Goal: Leave review/rating

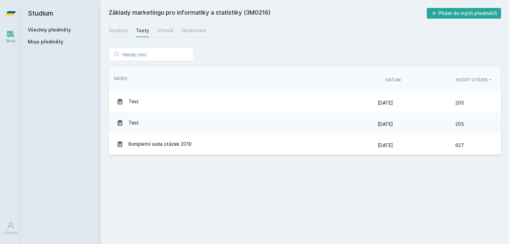
click at [56, 26] on h2 "Studium" at bounding box center [61, 13] width 66 height 27
click at [61, 30] on link "Všechny předměty" at bounding box center [49, 30] width 43 height 6
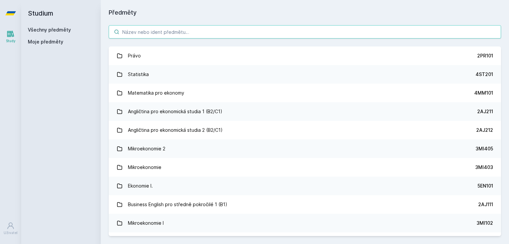
click at [169, 32] on input "search" at bounding box center [305, 31] width 392 height 13
paste input "Stiebal"
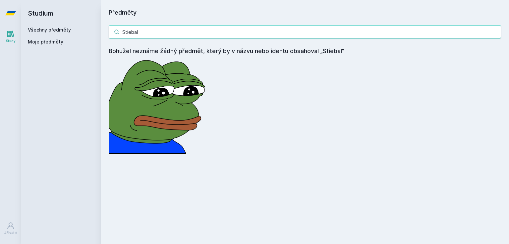
drag, startPoint x: 143, startPoint y: 32, endPoint x: 34, endPoint y: 36, distance: 109.4
click at [96, 32] on div "Studium Všechny předměty Moje předměty Předměty Stiebal Bohužel neznáme žádný p…" at bounding box center [265, 122] width 488 height 244
click at [44, 33] on div "Všechny předměty Moje předměty" at bounding box center [61, 37] width 66 height 21
click at [48, 33] on div "Všechny předměty Moje předměty" at bounding box center [61, 37] width 66 height 21
click at [52, 29] on link "Všechny předměty" at bounding box center [49, 30] width 43 height 6
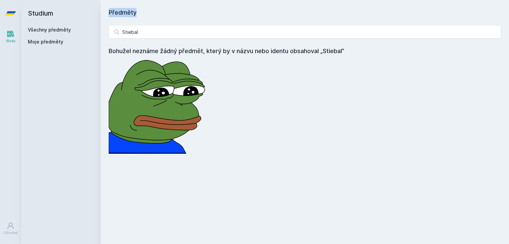
drag, startPoint x: 186, startPoint y: 39, endPoint x: 95, endPoint y: 38, distance: 91.2
click at [95, 38] on div "Studium Všechny předměty Moje předměty Předměty Stiebal Bohužel neznáme žádný p…" at bounding box center [265, 122] width 488 height 244
click at [149, 34] on input "Stiebal" at bounding box center [305, 31] width 392 height 13
drag, startPoint x: 151, startPoint y: 32, endPoint x: 50, endPoint y: 39, distance: 101.0
click at [51, 38] on div "Studium Všechny předměty Moje předměty Předměty Stiebal Bohužel neznáme žádný p…" at bounding box center [265, 122] width 488 height 244
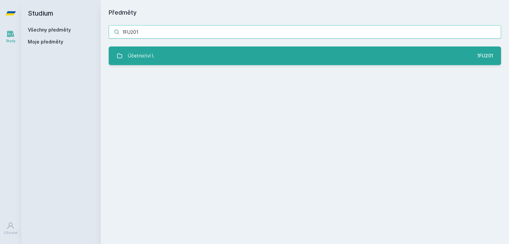
type input "1FU201"
click at [158, 49] on link "Účetnictví I. 1FU201" at bounding box center [305, 55] width 392 height 19
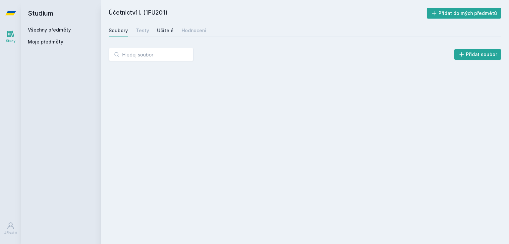
click at [167, 28] on div "Učitelé" at bounding box center [165, 30] width 17 height 7
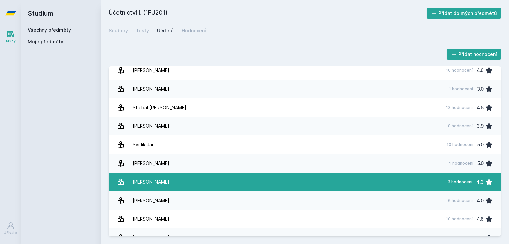
scroll to position [944, 0]
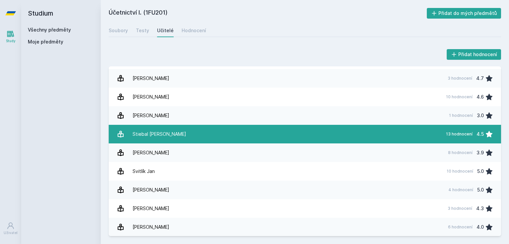
click at [201, 139] on link "Stiebal [PERSON_NAME] 13 hodnocení 4.5" at bounding box center [305, 134] width 392 height 19
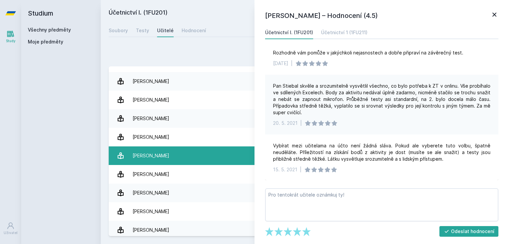
scroll to position [1185, 0]
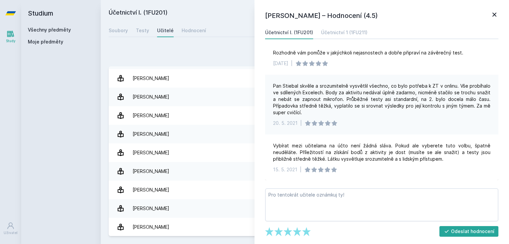
click at [227, 48] on div "Přidat hodnocení" at bounding box center [305, 54] width 392 height 13
click at [232, 60] on div "Přidat hodnocení" at bounding box center [305, 54] width 392 height 13
